Goal: Task Accomplishment & Management: Manage account settings

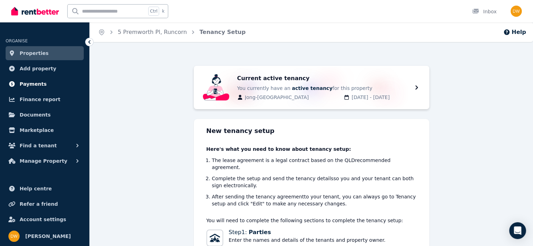
click at [38, 84] on span "Payments" at bounding box center [33, 84] width 27 height 8
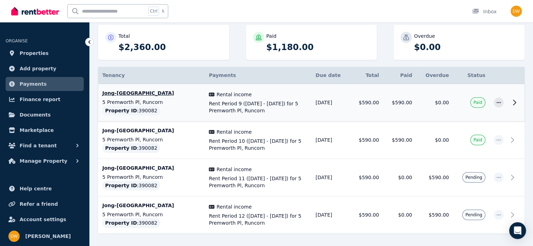
scroll to position [105, 0]
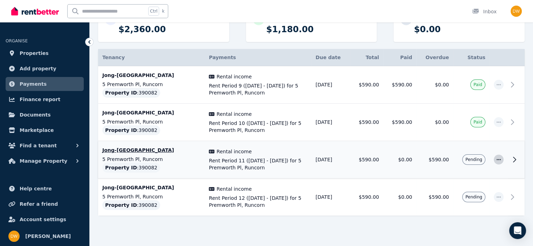
click at [497, 159] on icon "button" at bounding box center [499, 159] width 6 height 5
click at [464, 190] on span "Mark as paid" at bounding box center [475, 193] width 45 height 8
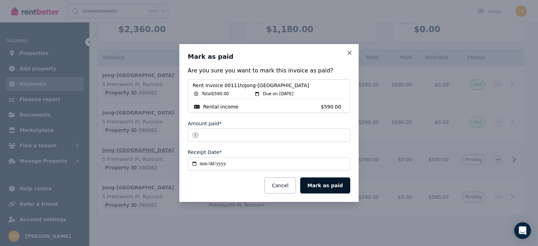
click at [325, 185] on button "Mark as paid" at bounding box center [325, 186] width 50 height 16
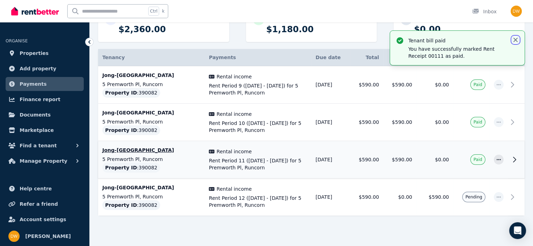
click at [515, 41] on icon "button" at bounding box center [515, 40] width 4 height 4
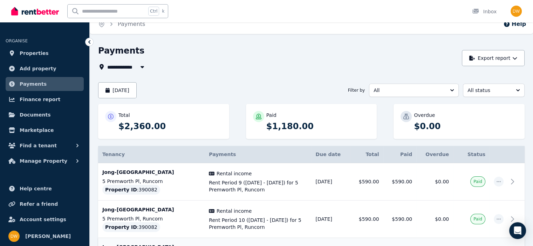
scroll to position [0, 0]
